Goal: Use online tool/utility: Utilize a website feature to perform a specific function

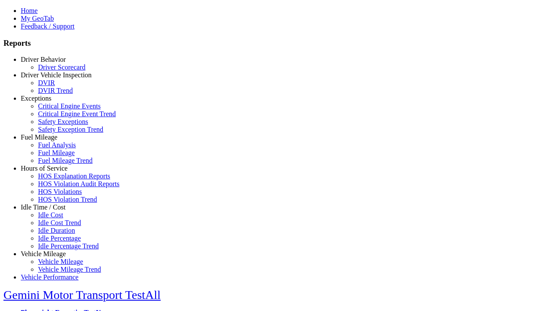
click at [50, 211] on link "Idle Time / Cost" at bounding box center [43, 207] width 45 height 7
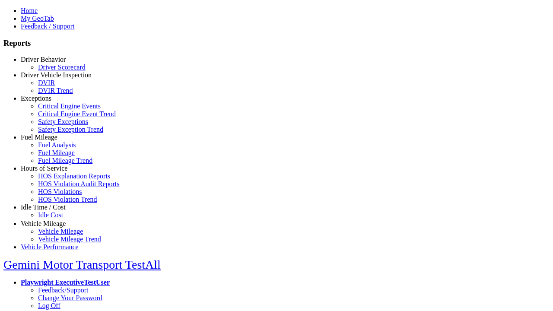
click at [56, 219] on link "Idle Cost" at bounding box center [50, 214] width 25 height 7
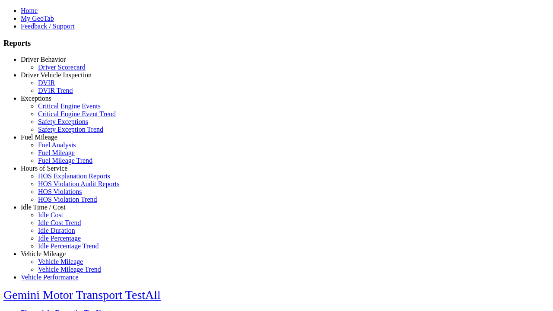
select select
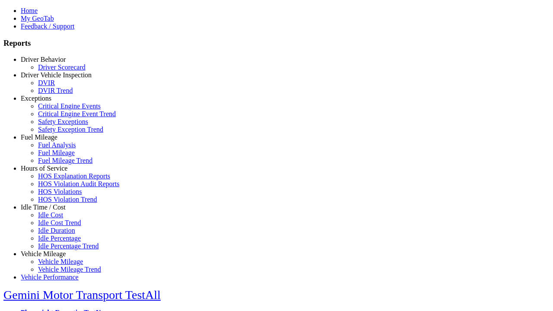
select select
